Goal: Information Seeking & Learning: Learn about a topic

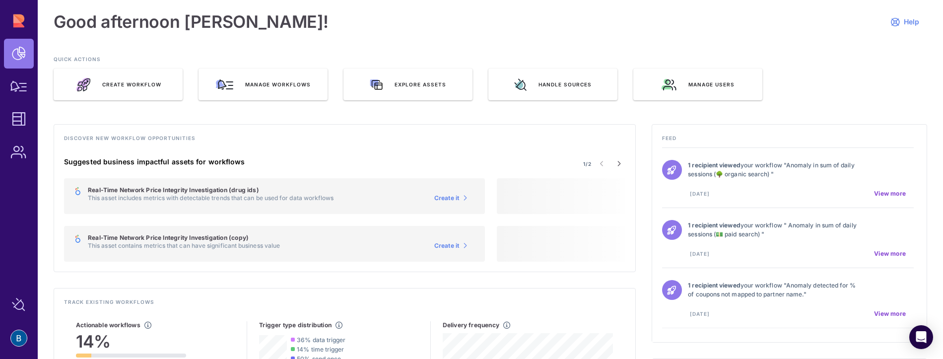
click at [381, 47] on div "QUICK ACTIONS Create Workflow Manage workflows Explore assets Handle sources Ma…" at bounding box center [491, 66] width 874 height 69
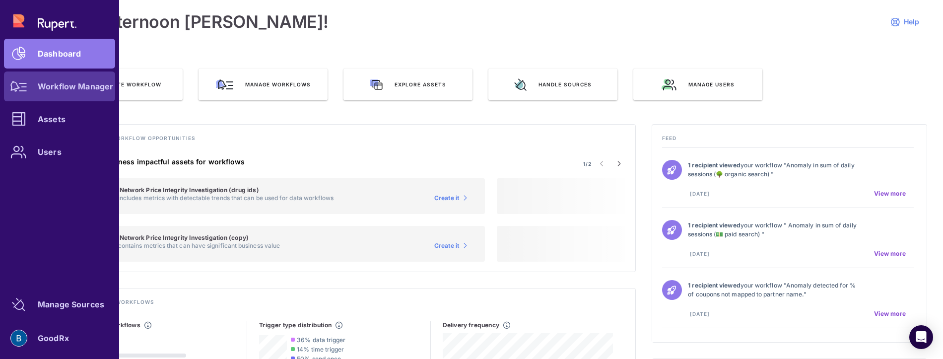
click at [17, 91] on icon at bounding box center [18, 86] width 17 height 11
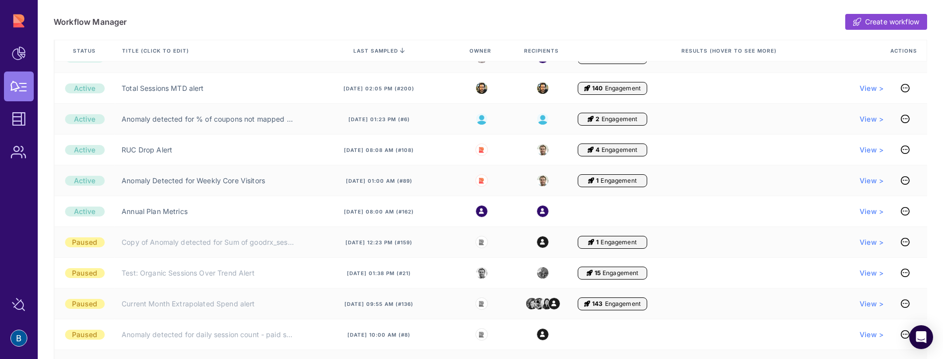
scroll to position [397, 0]
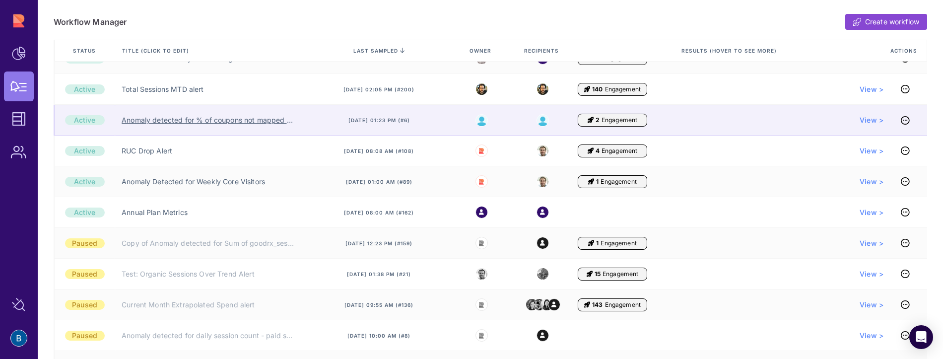
click at [238, 116] on link "Anomaly detected for % of coupons not mapped to partner name." at bounding box center [208, 120] width 173 height 10
